Goal: Find specific page/section: Find specific page/section

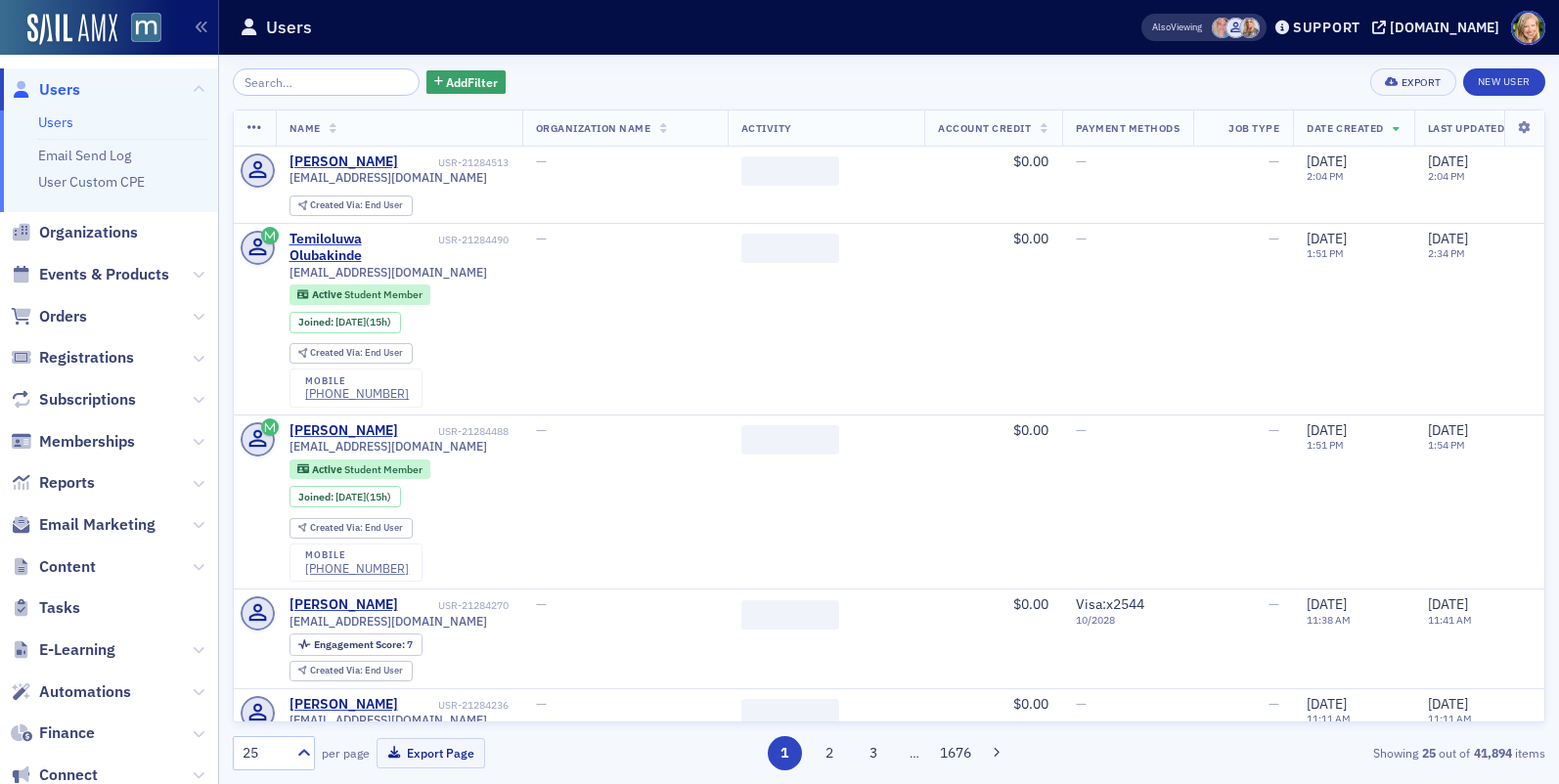
click at [316, 88] on input "search" at bounding box center [326, 82] width 187 height 28
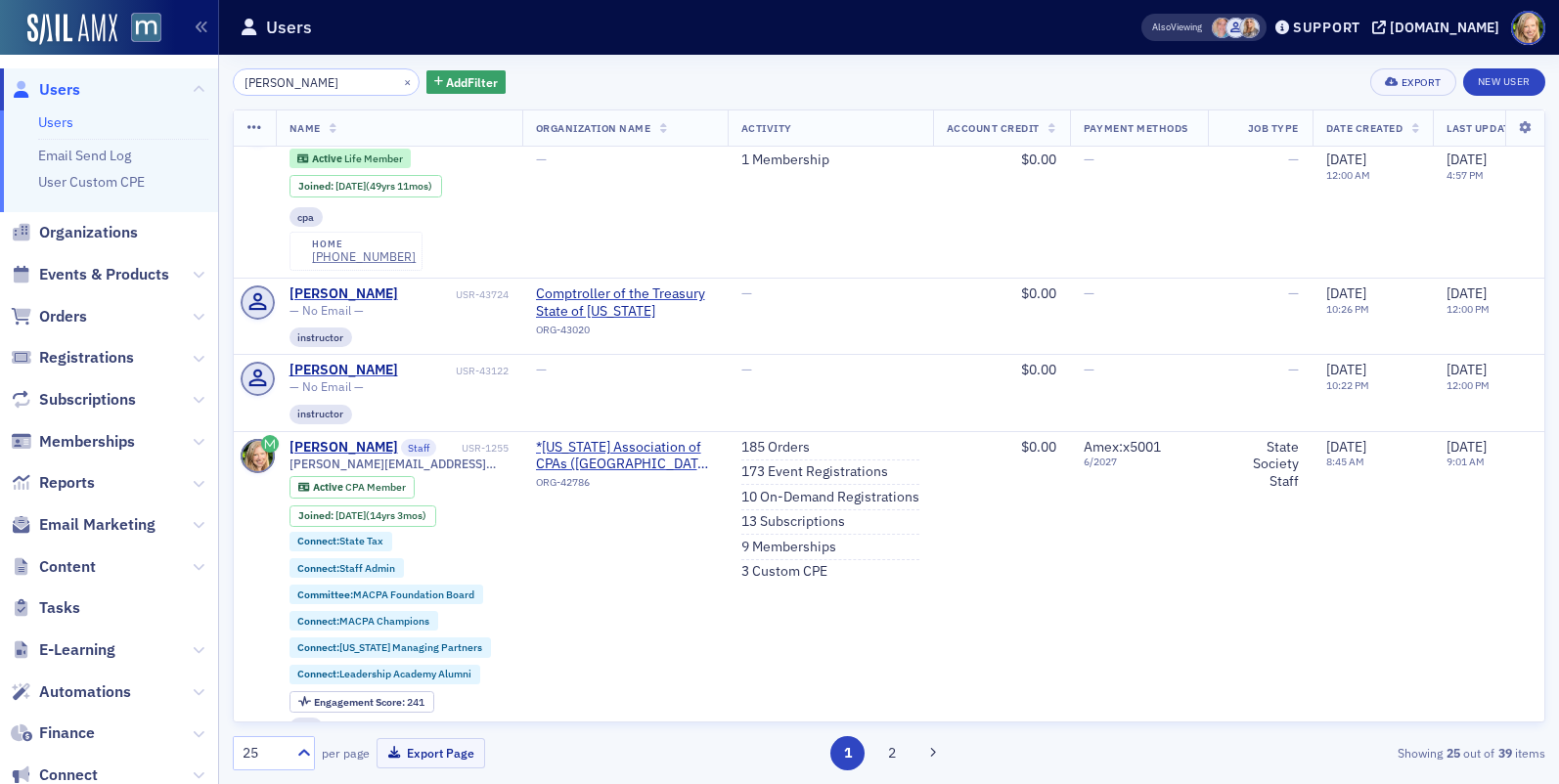
scroll to position [2235, 0]
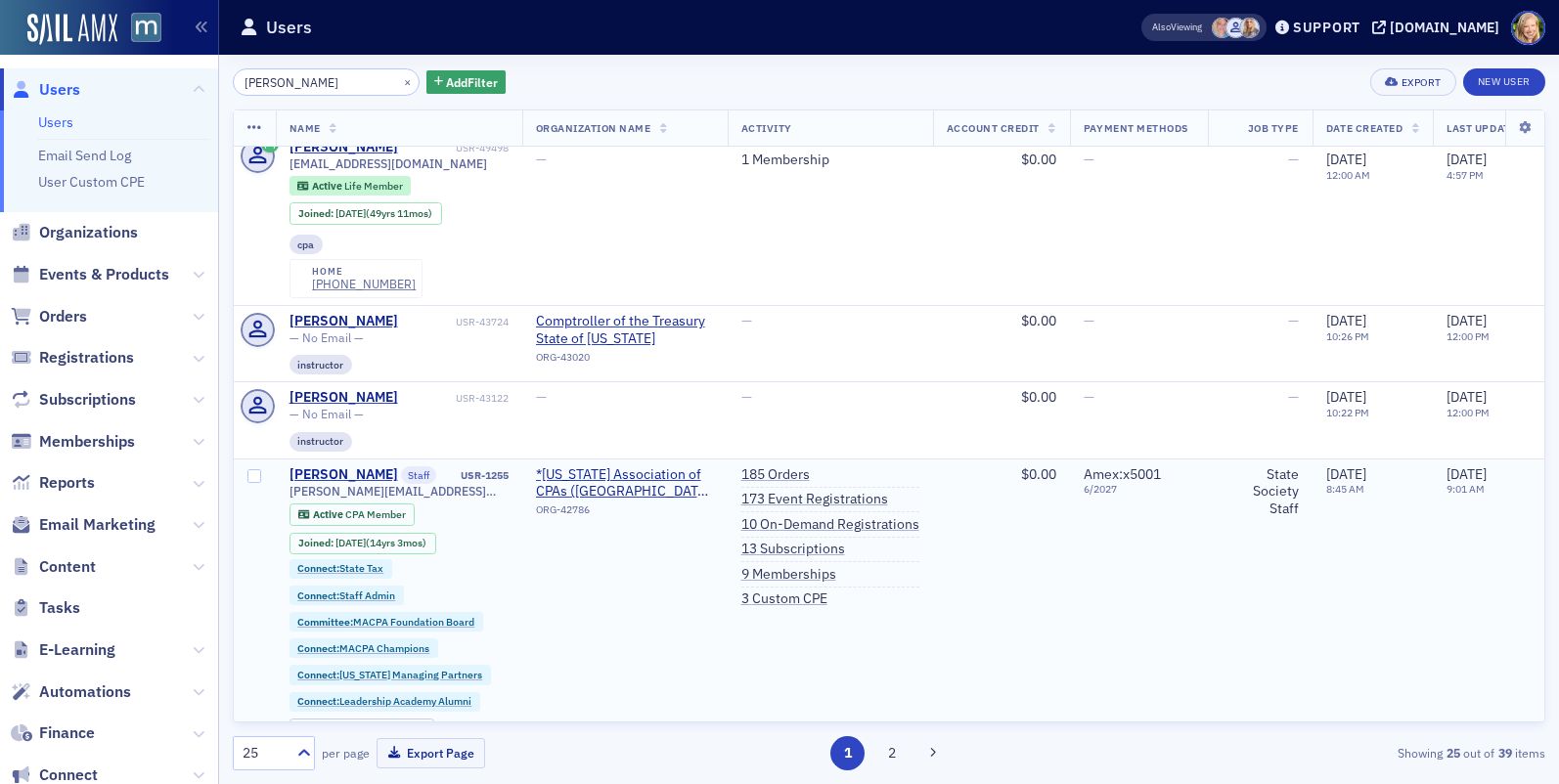
type input "[PERSON_NAME]"
click at [795, 466] on ul "185 Orders 173 Event Registrations 10 On-Demand Registrations 13 Subscriptions …" at bounding box center [830, 537] width 178 height 142
click at [795, 491] on link "173 Event Registrations" at bounding box center [815, 500] width 147 height 18
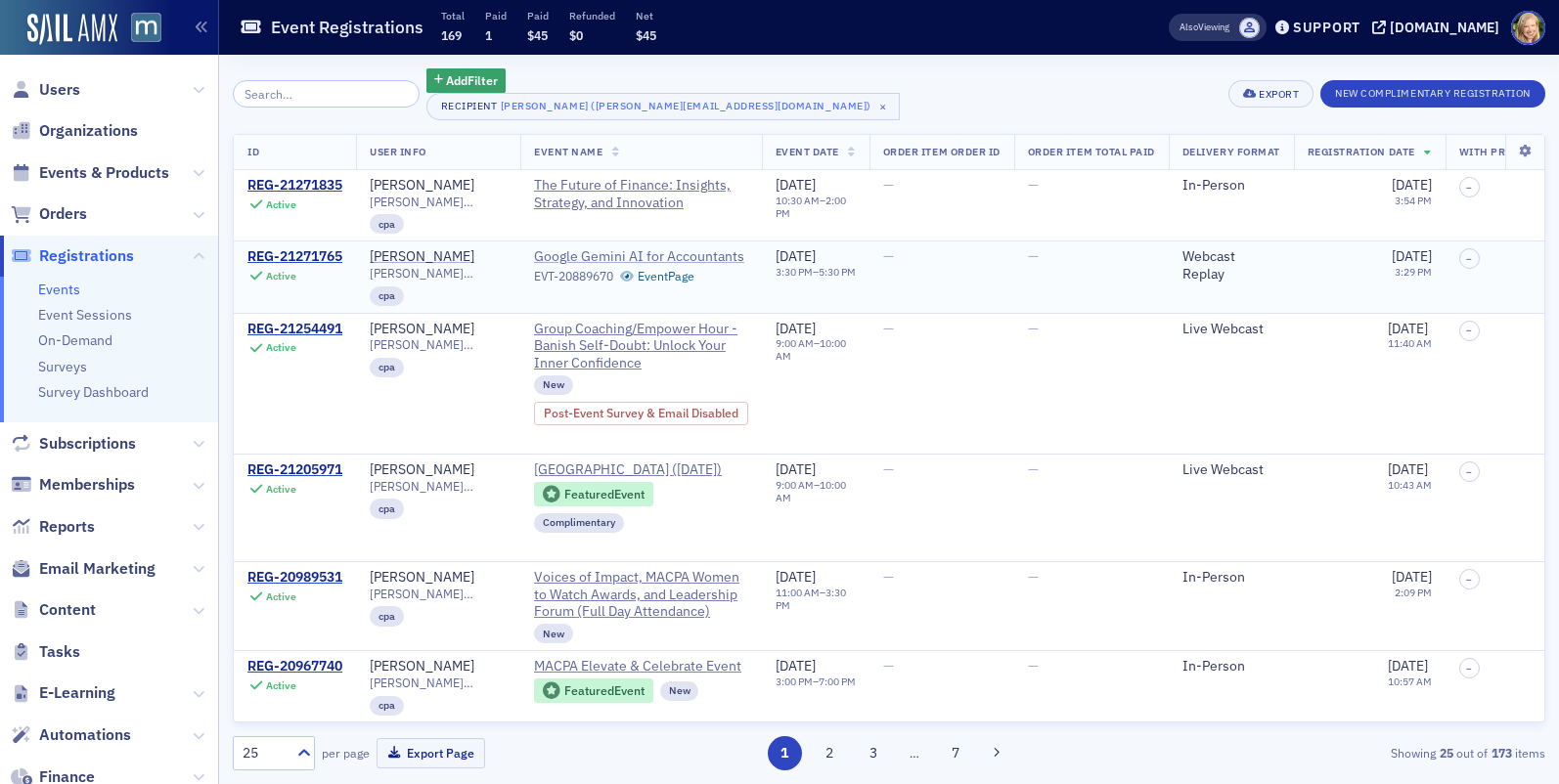
click at [694, 258] on span "Google Gemini AI for Accountants" at bounding box center [638, 257] width 210 height 18
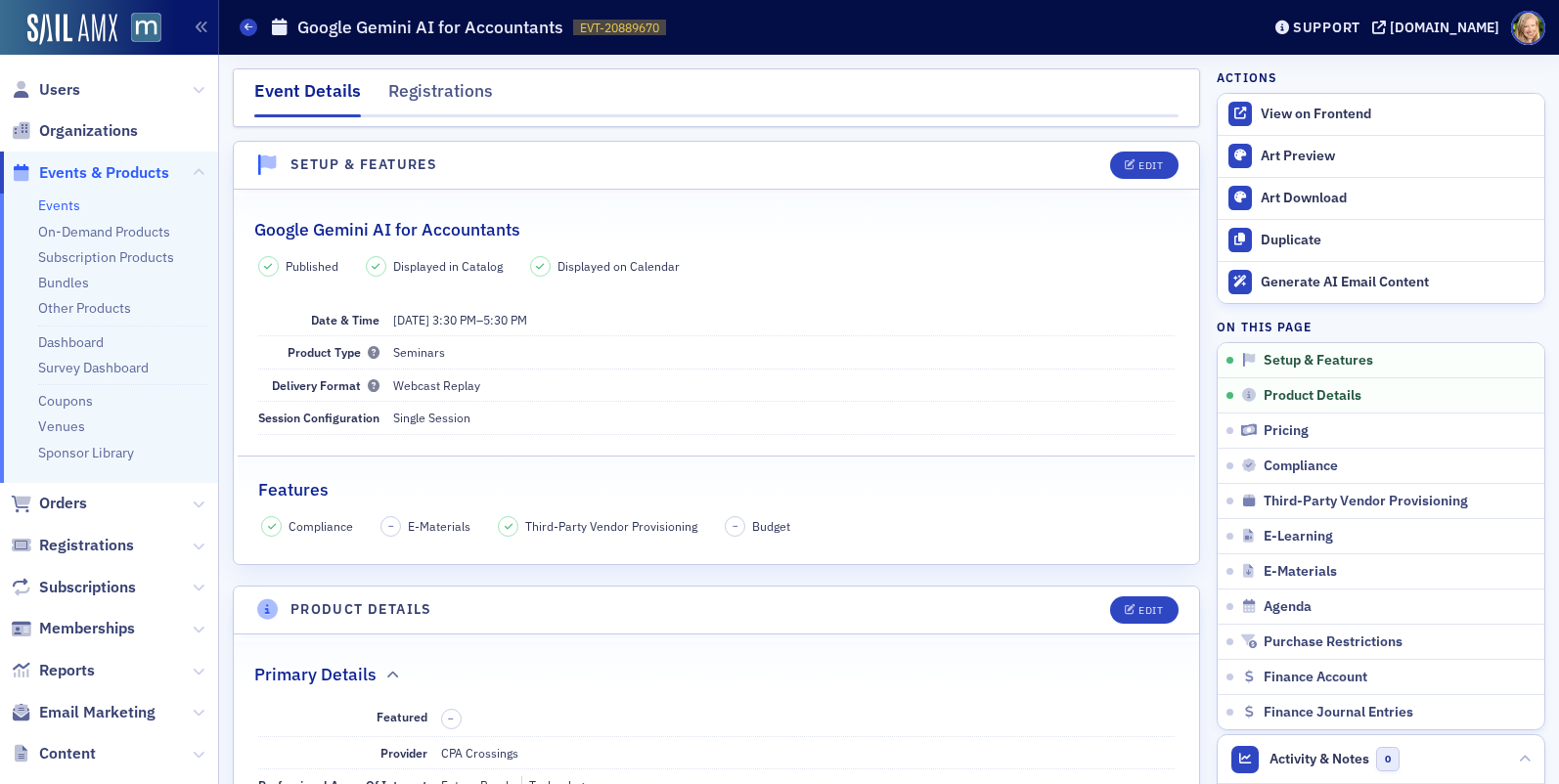
scroll to position [9, 0]
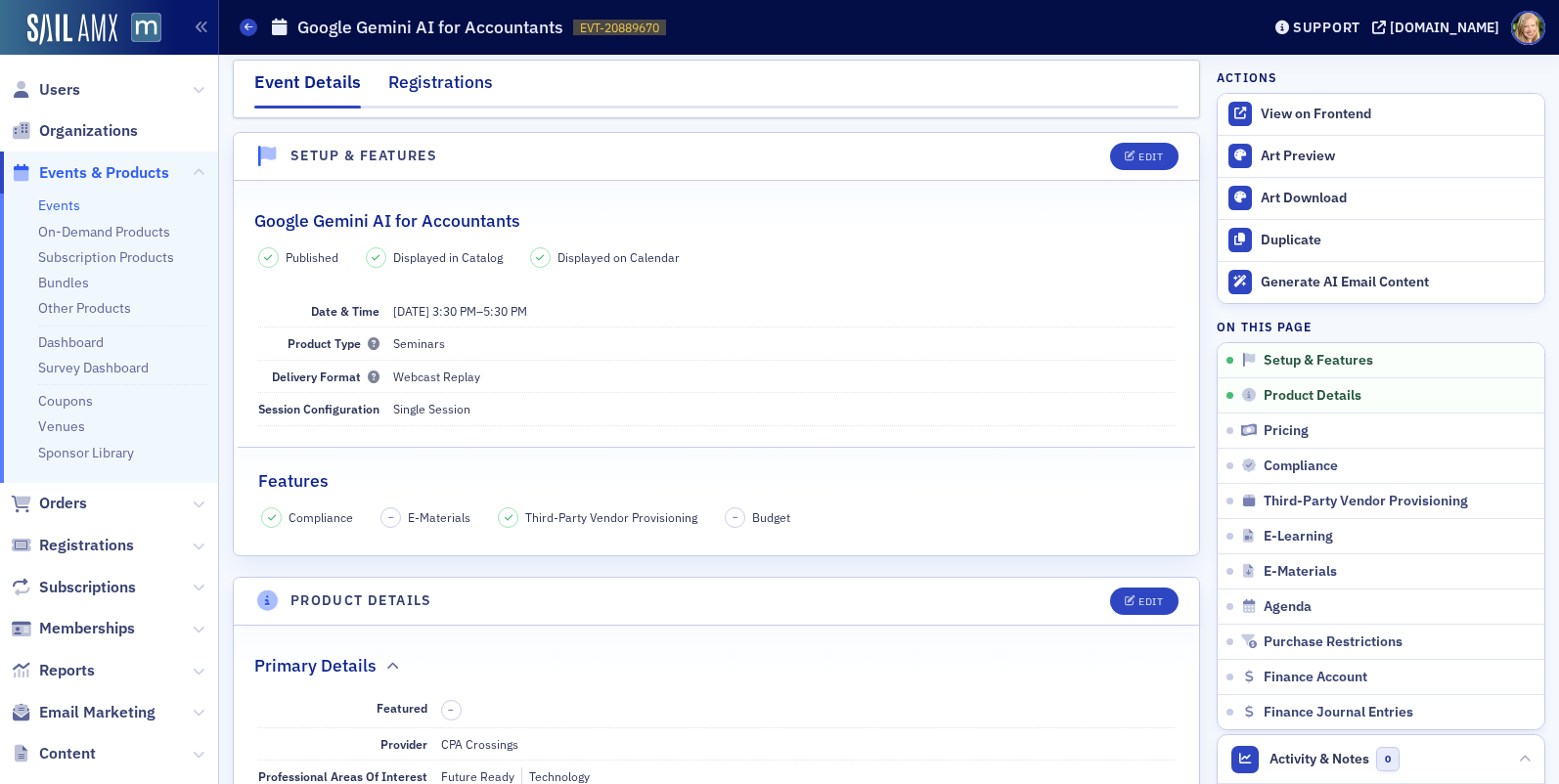
click at [440, 75] on div "Registrations" at bounding box center [440, 87] width 104 height 36
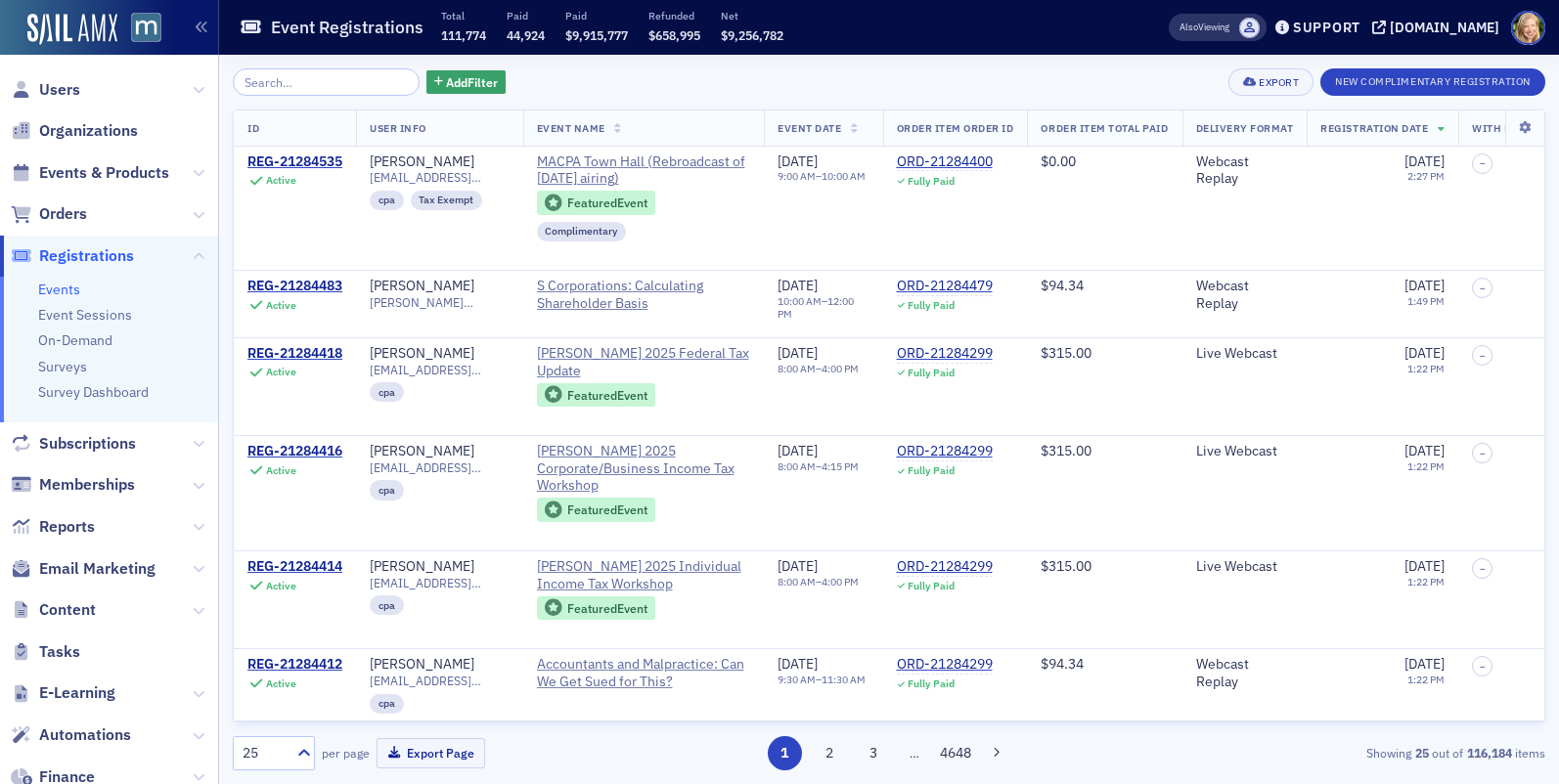
click at [63, 291] on link "Events" at bounding box center [59, 289] width 42 height 18
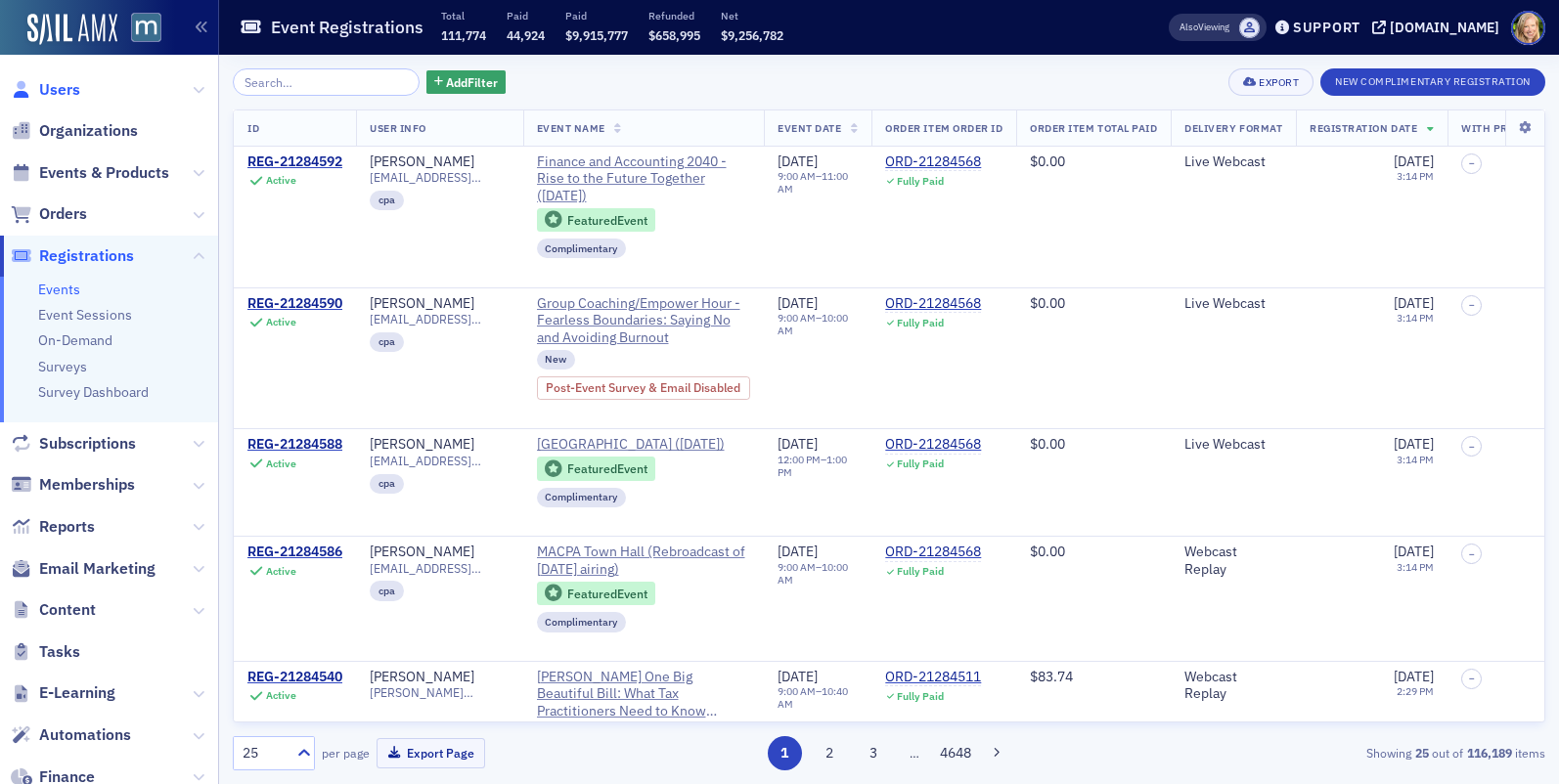
click at [67, 93] on span "Users" at bounding box center [59, 90] width 41 height 22
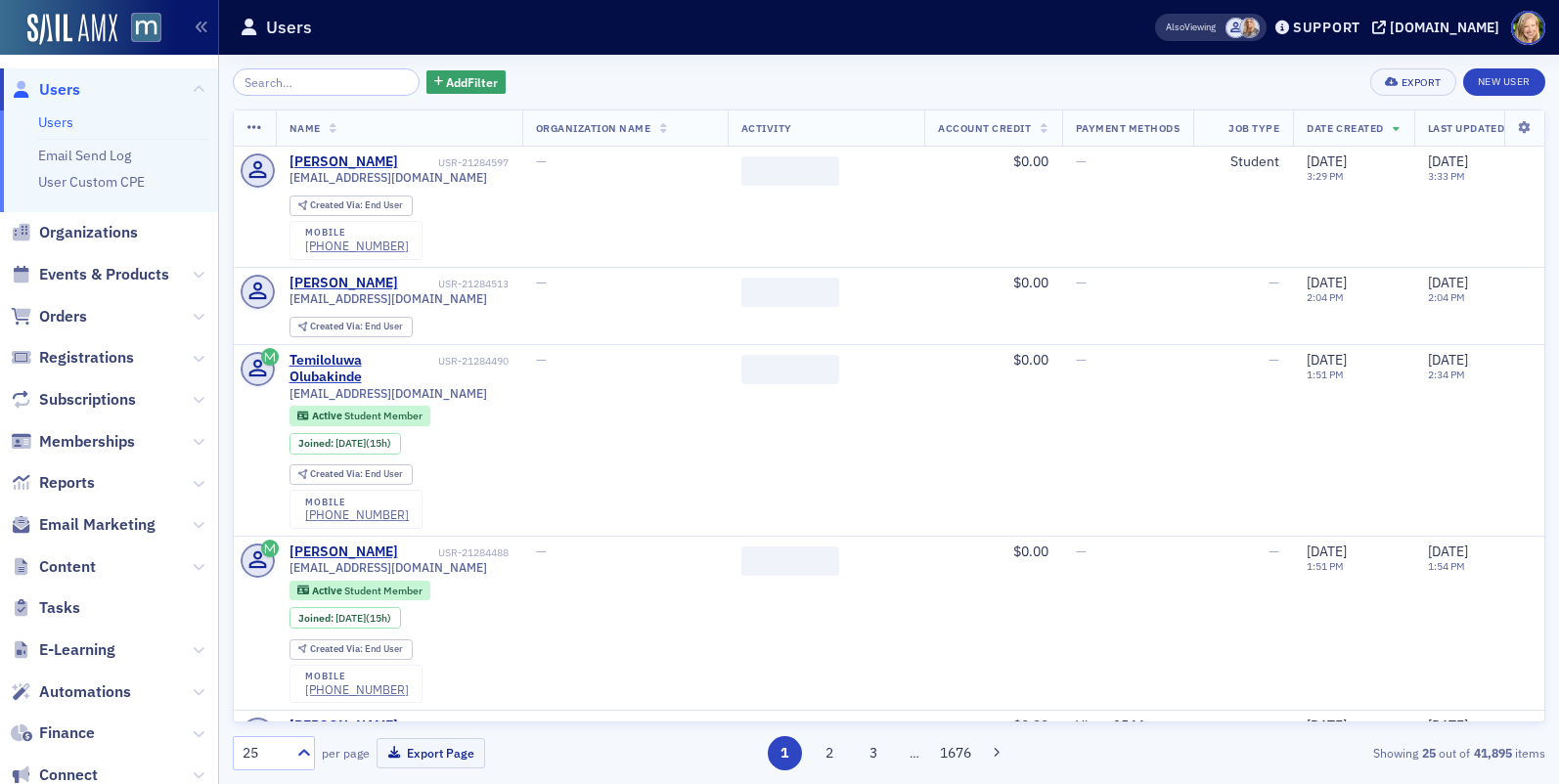
click at [341, 87] on input "search" at bounding box center [326, 82] width 187 height 28
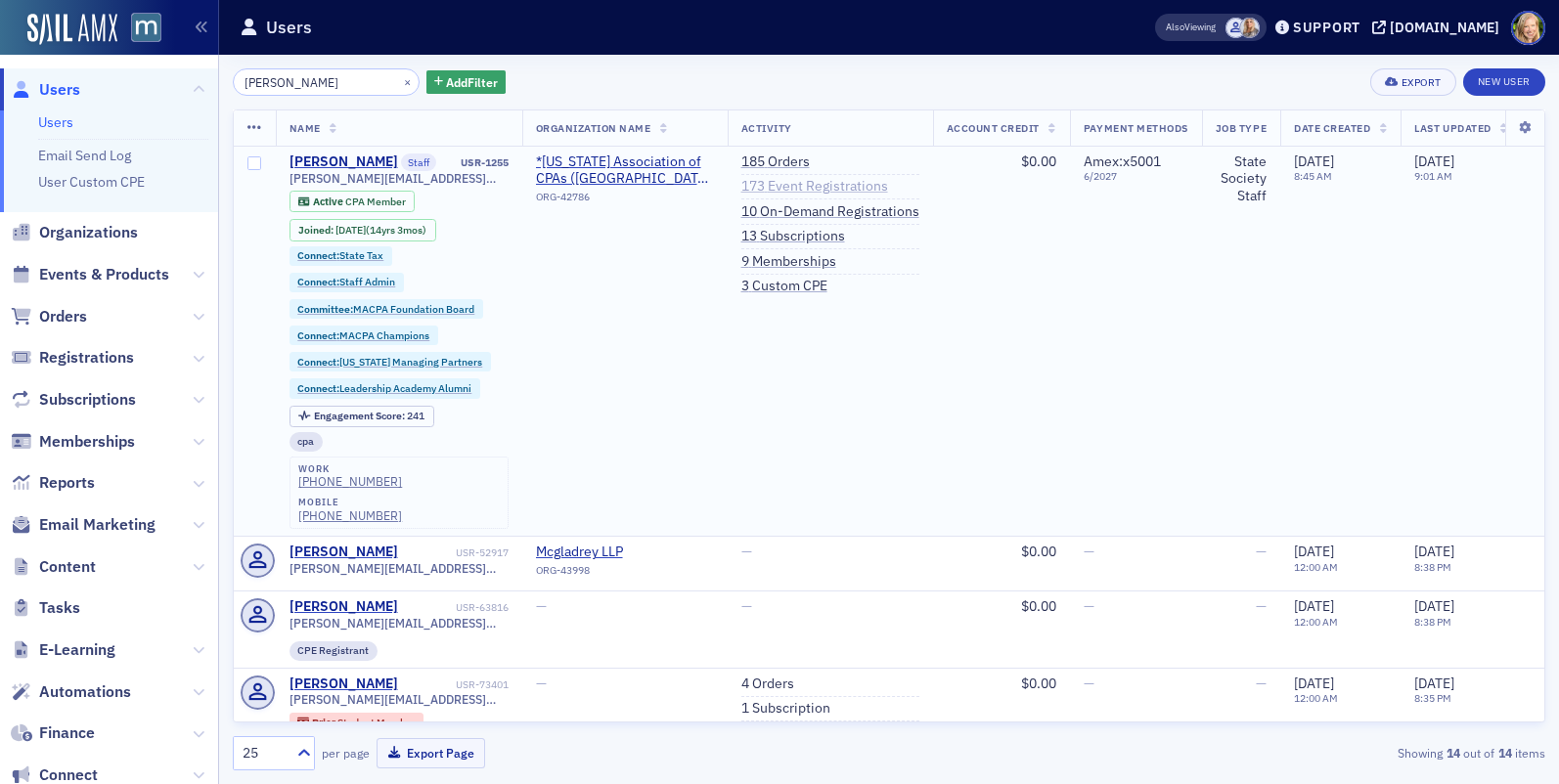
type input "rebekah"
click at [792, 188] on link "173 Event Registrations" at bounding box center [815, 187] width 147 height 18
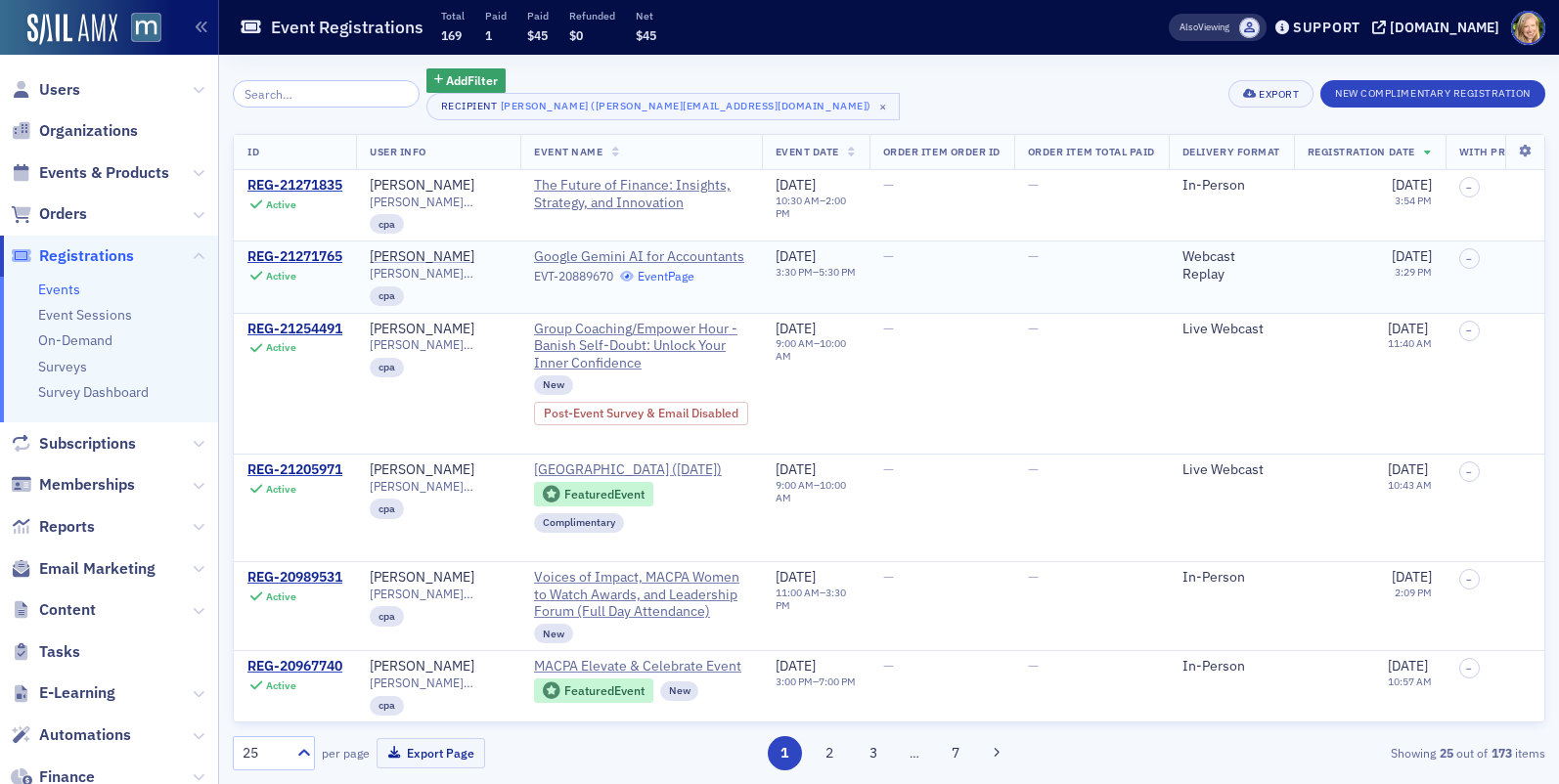
click at [680, 276] on link "Event Page" at bounding box center [657, 276] width 75 height 15
